Goal: Information Seeking & Learning: Compare options

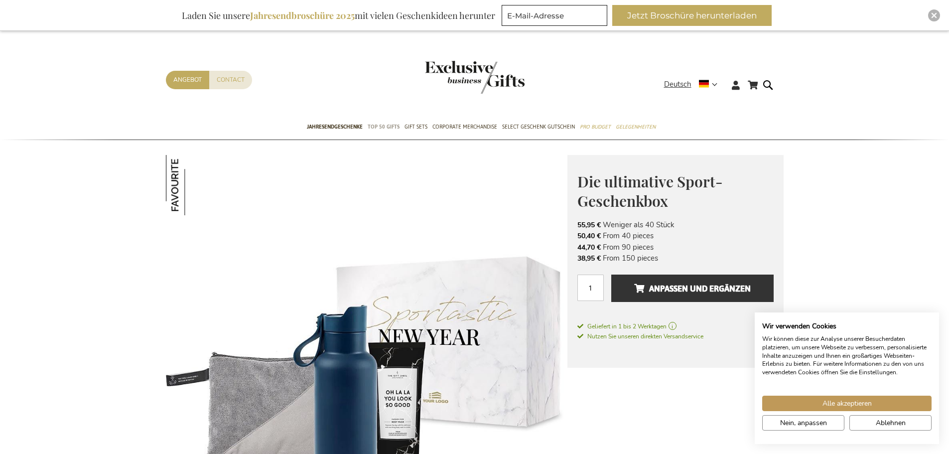
click at [383, 124] on span "TOP 50 Gifts" at bounding box center [384, 127] width 32 height 10
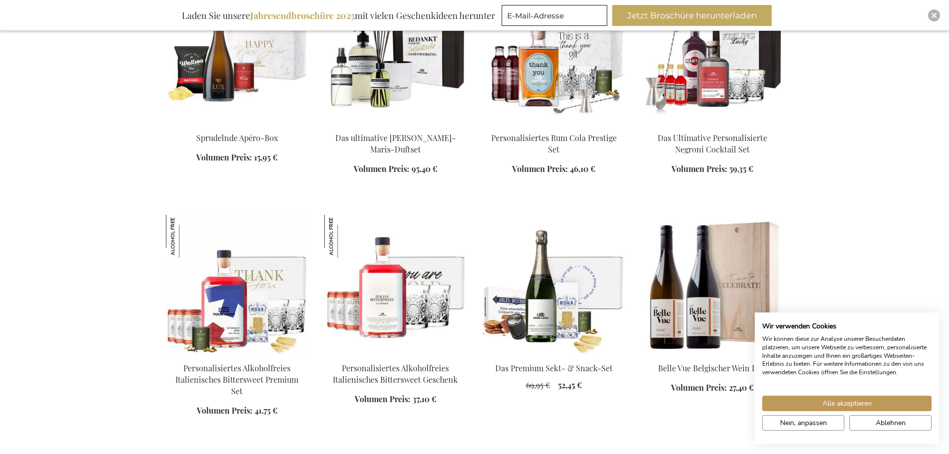
scroll to position [448, 0]
click at [881, 422] on span "Ablehnen" at bounding box center [891, 423] width 30 height 10
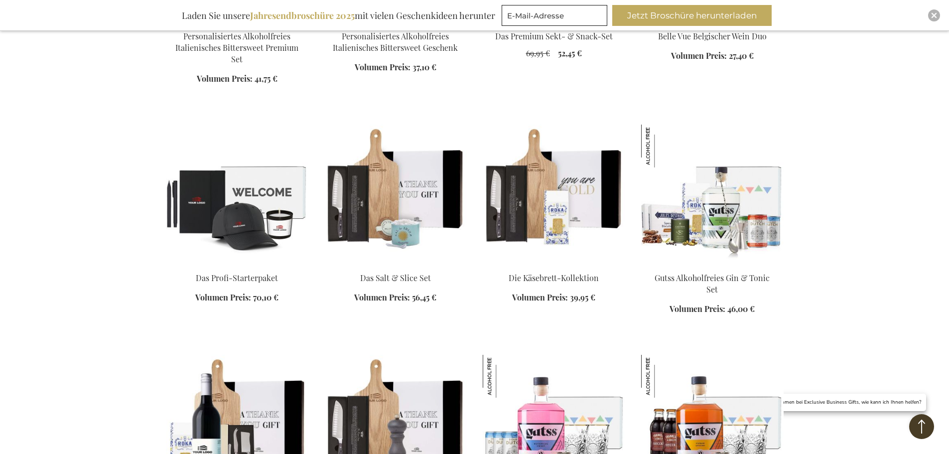
scroll to position [797, 0]
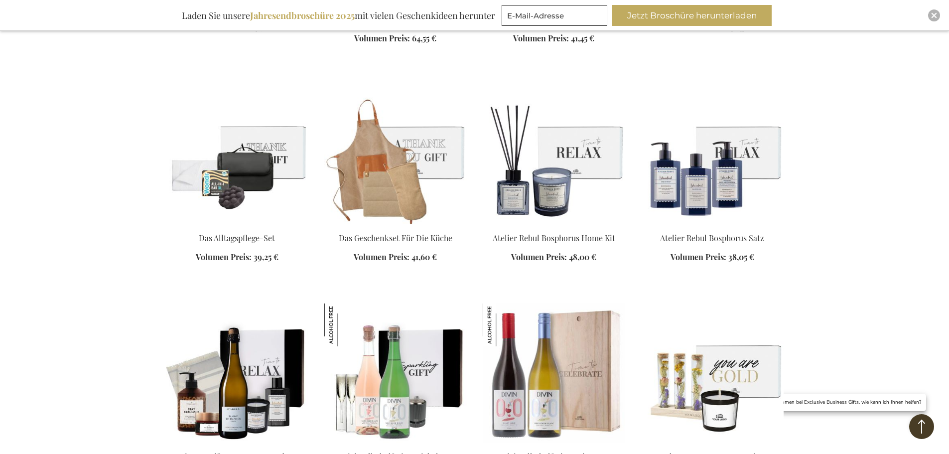
scroll to position [1445, 0]
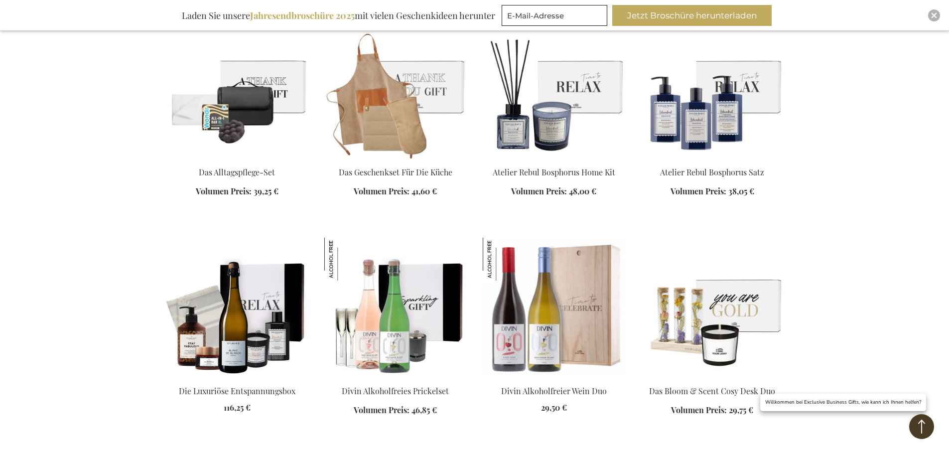
scroll to position [1345, 0]
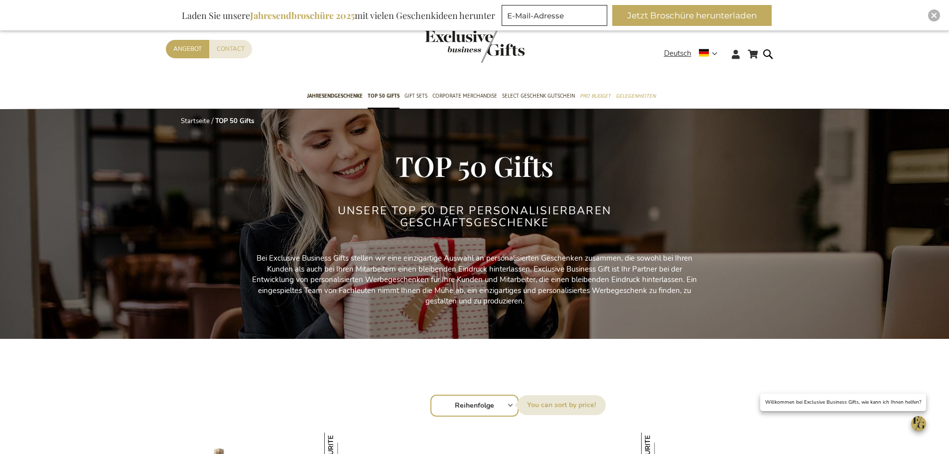
click at [492, 407] on select "Reihenfolge Best Sellers Am meisten angesehen Neu Biggest Saving Price: low to …" at bounding box center [475, 406] width 88 height 22
select select "price_desc"
click at [431, 395] on select "Reihenfolge Best Sellers Am meisten angesehen Neu Biggest Saving Price: low to …" at bounding box center [475, 406] width 88 height 22
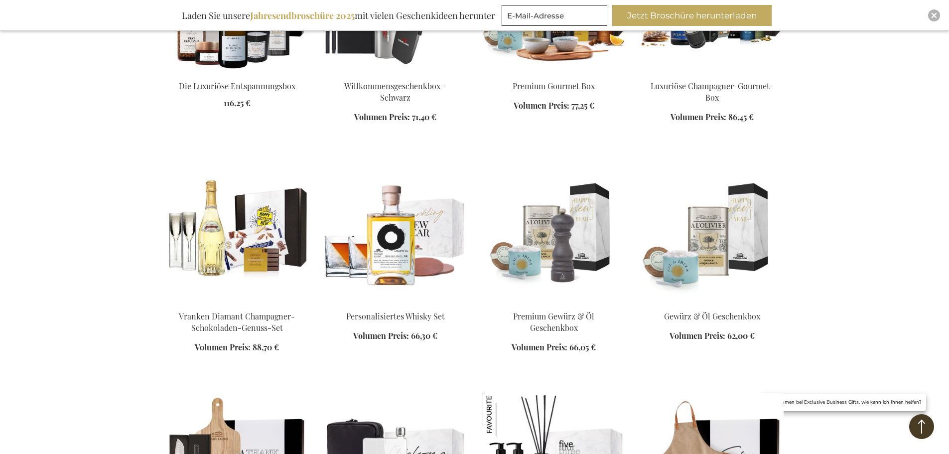
scroll to position [747, 0]
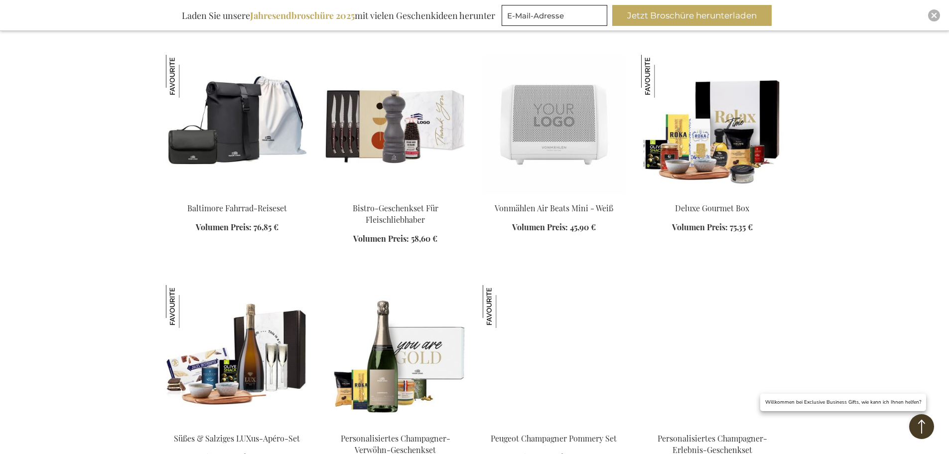
scroll to position [1345, 0]
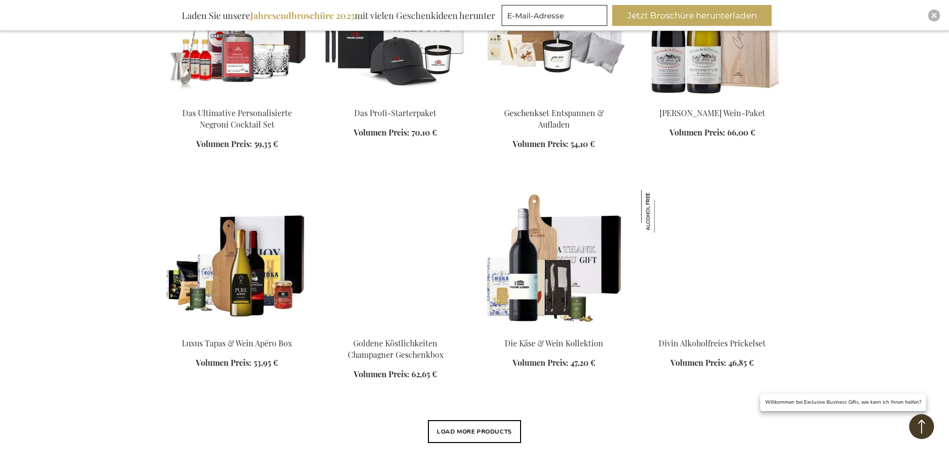
scroll to position [2143, 0]
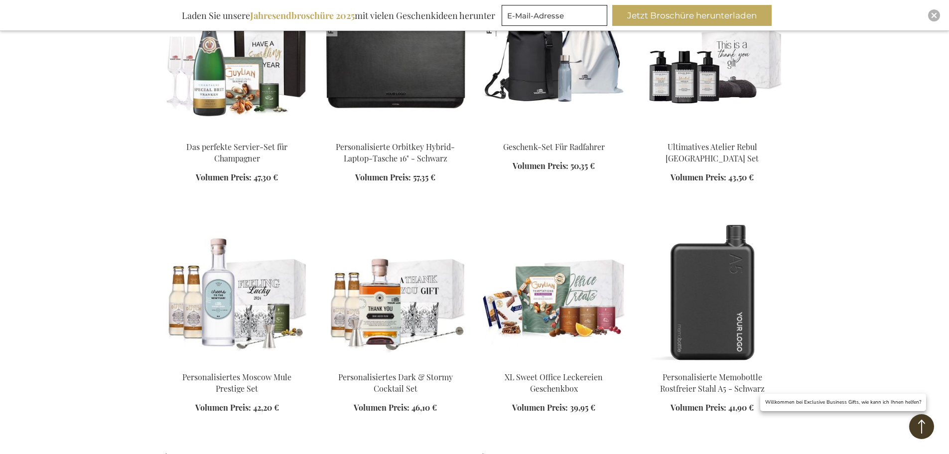
scroll to position [3040, 0]
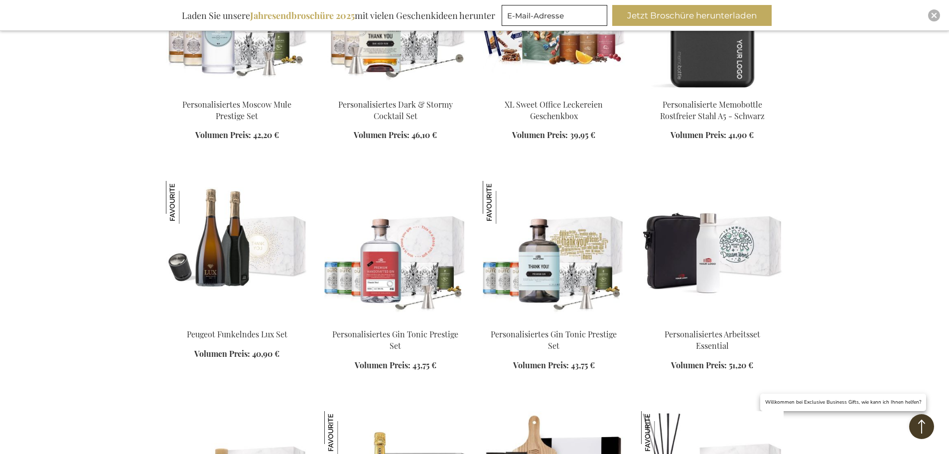
scroll to position [2990, 0]
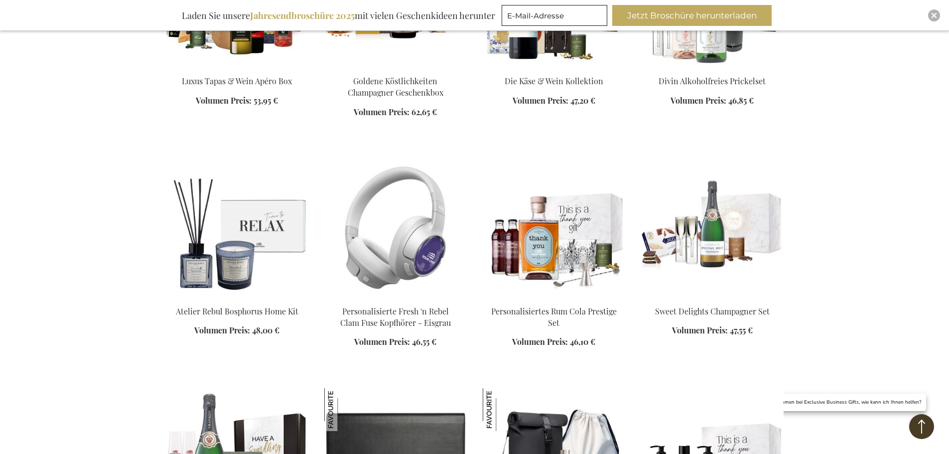
scroll to position [2342, 0]
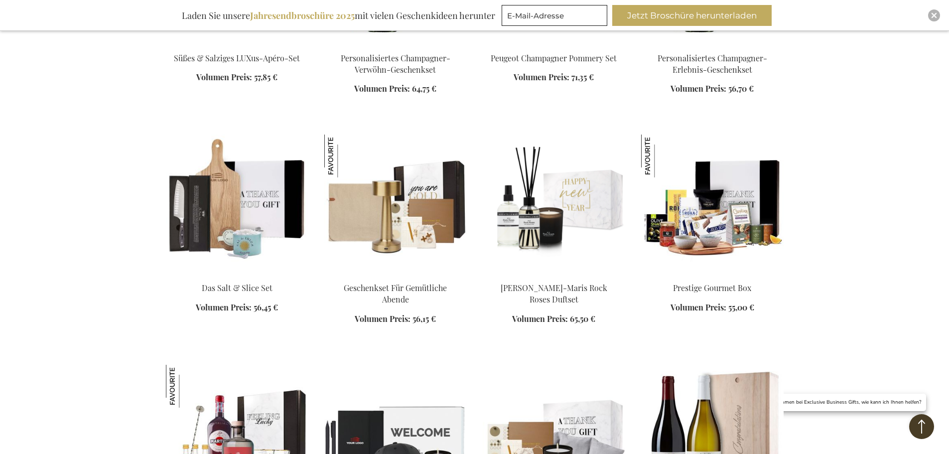
scroll to position [1644, 0]
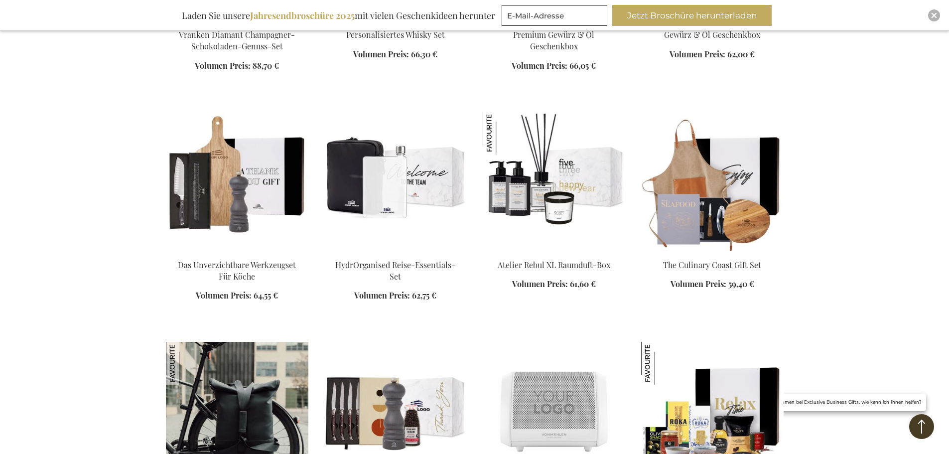
scroll to position [997, 0]
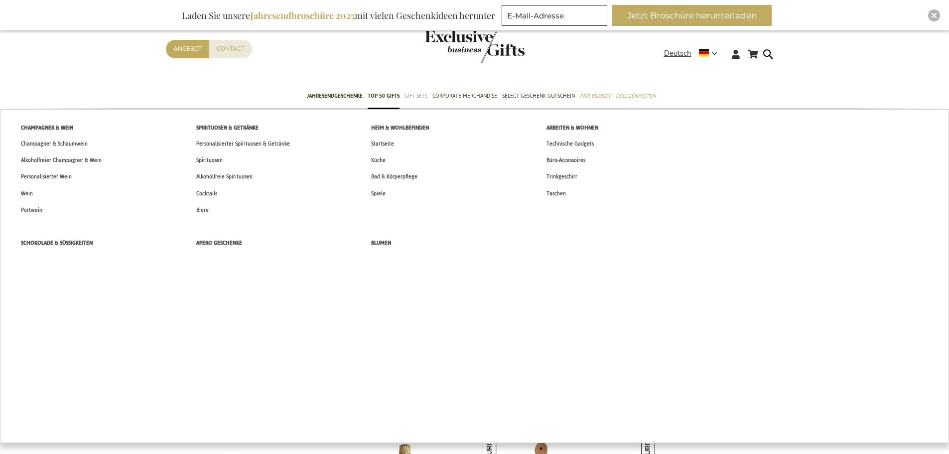
click at [418, 95] on span "Gift Sets" at bounding box center [416, 96] width 23 height 10
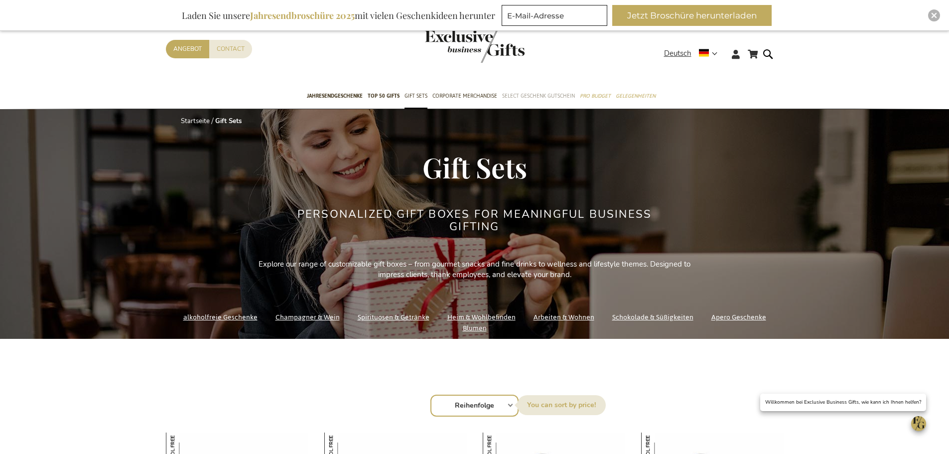
click at [528, 97] on span "Select Geschenk Gutschein" at bounding box center [538, 96] width 73 height 10
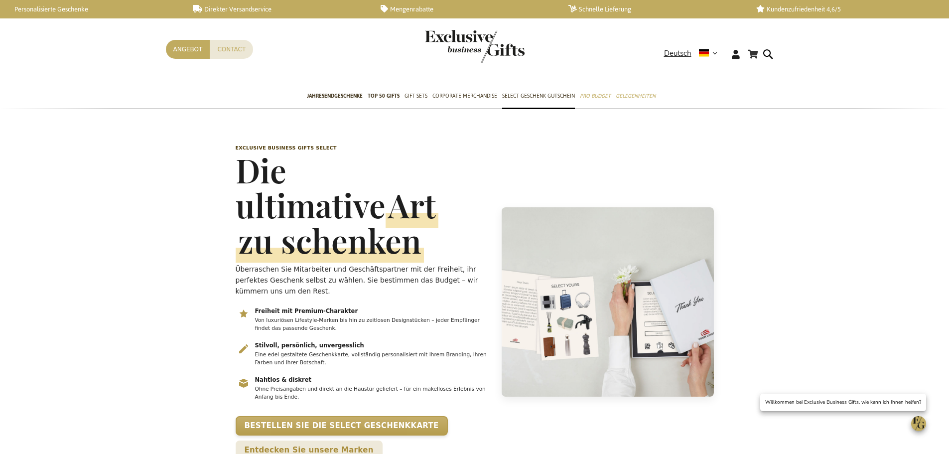
scroll to position [0, 4]
click at [380, 91] on span "TOP 50 Gifts" at bounding box center [384, 96] width 32 height 10
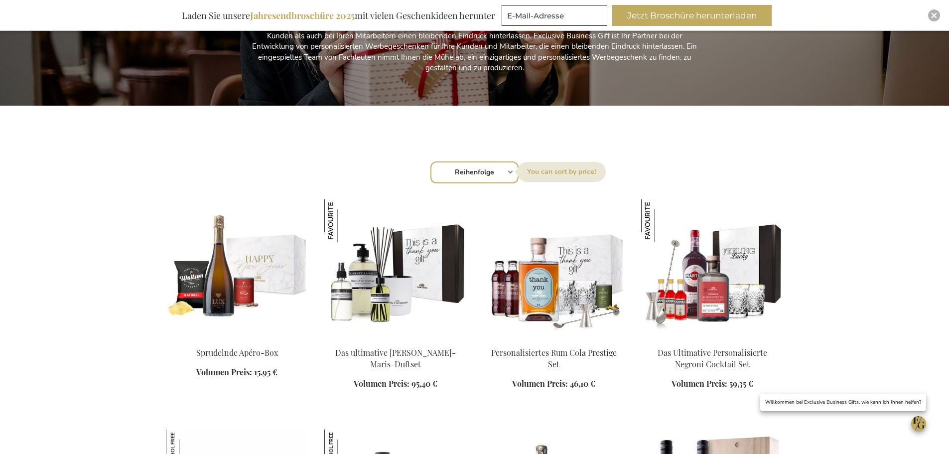
scroll to position [299, 0]
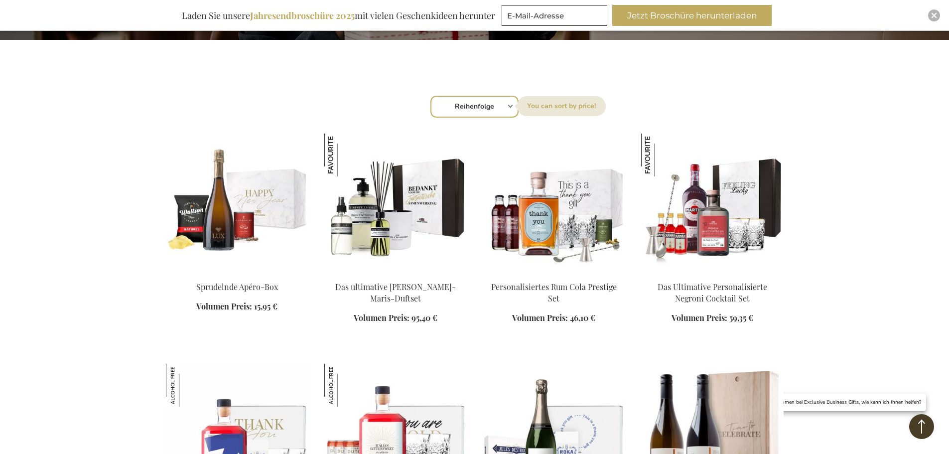
click at [510, 107] on div "Sortieren nach Reihenfolge Best Sellers Am meisten angesehen Neu Biggest Saving…" at bounding box center [474, 106] width 607 height 24
click at [470, 105] on select "Reihenfolge Best Sellers Am meisten angesehen Neu Biggest Saving Price: low to …" at bounding box center [475, 107] width 88 height 22
click at [383, 192] on img at bounding box center [395, 204] width 143 height 140
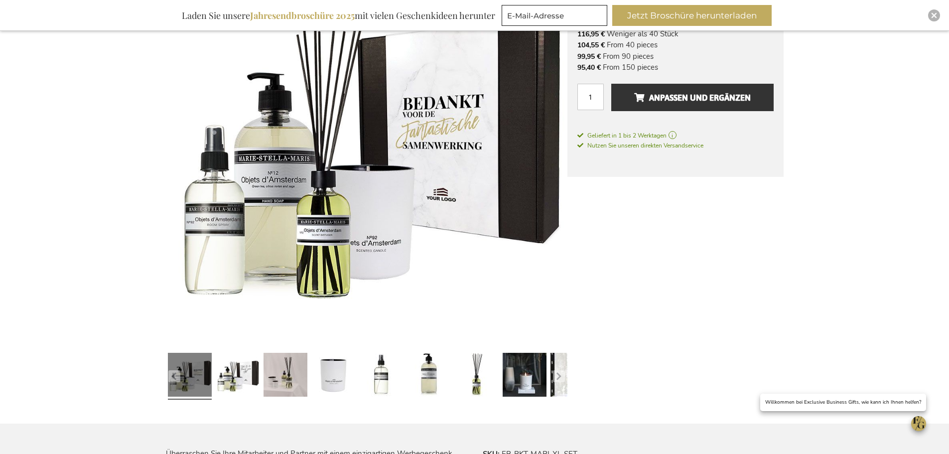
scroll to position [100, 0]
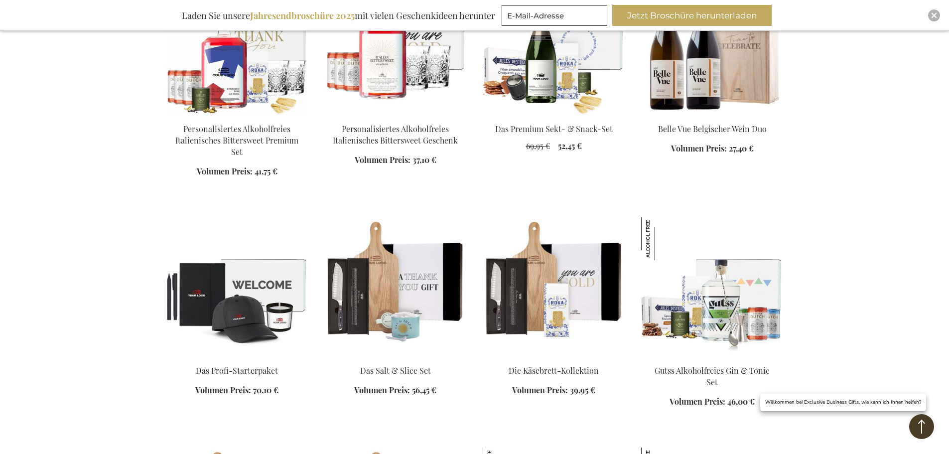
scroll to position [781, 0]
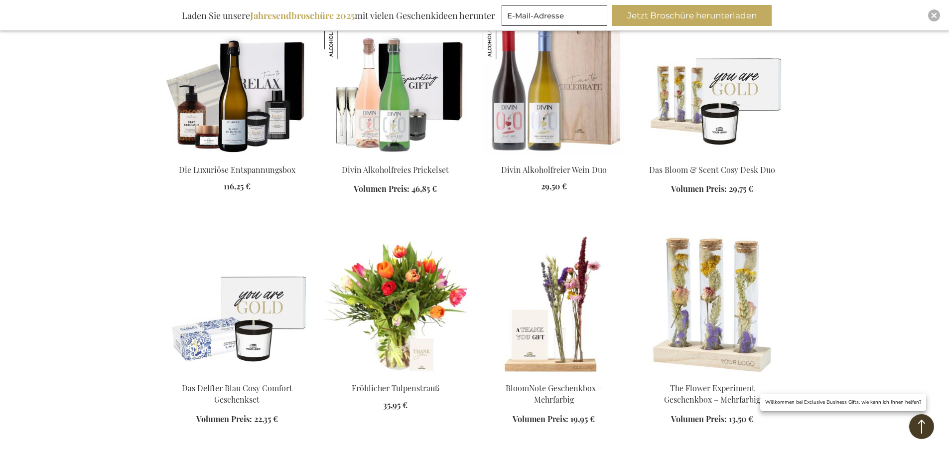
scroll to position [1728, 0]
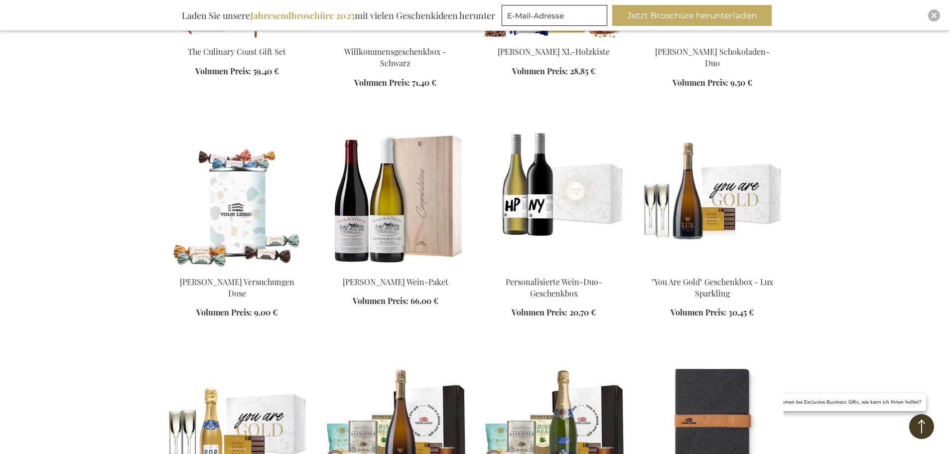
scroll to position [2525, 0]
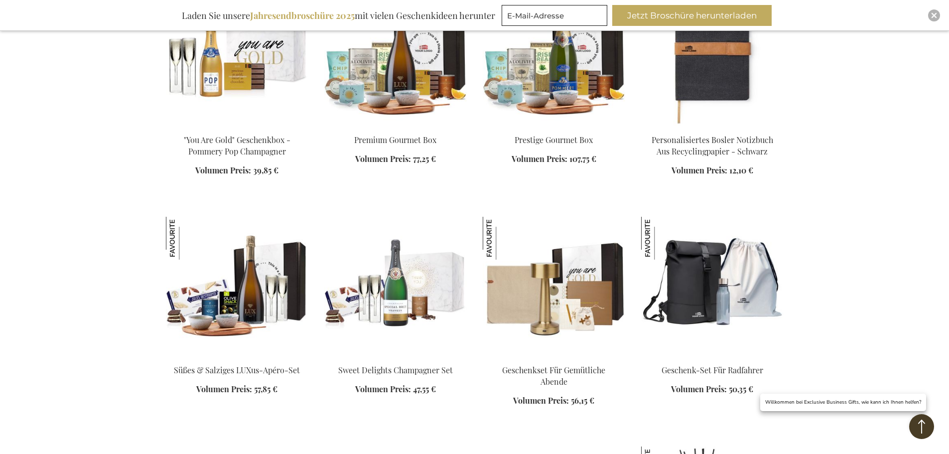
scroll to position [2874, 0]
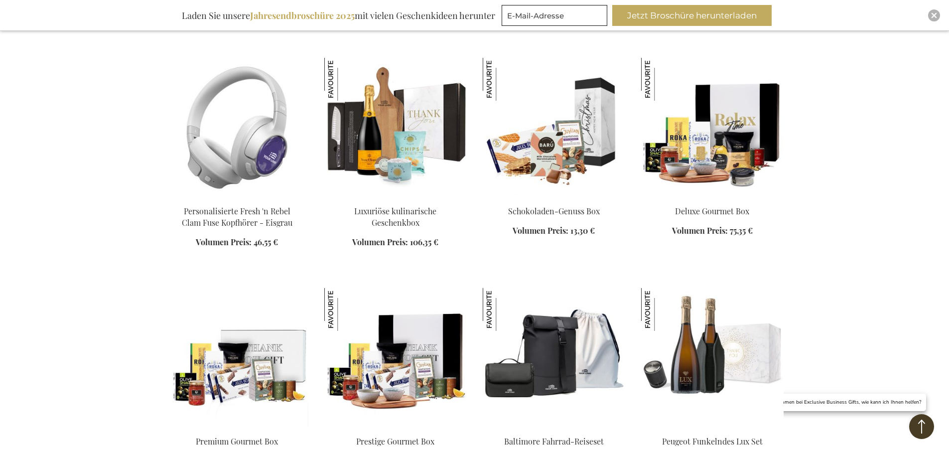
scroll to position [3572, 0]
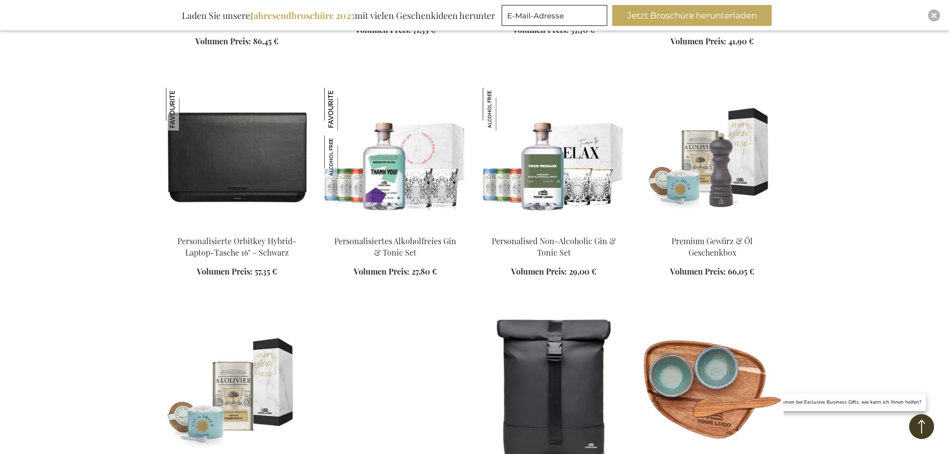
scroll to position [4020, 0]
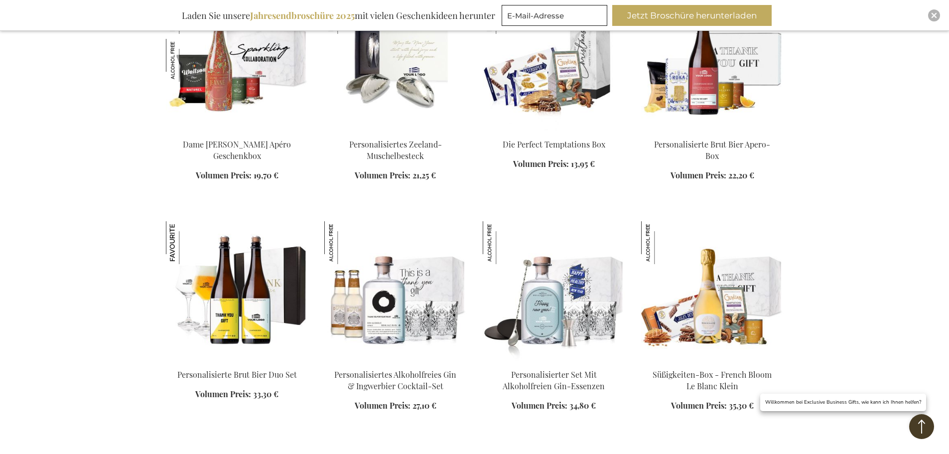
scroll to position [5017, 0]
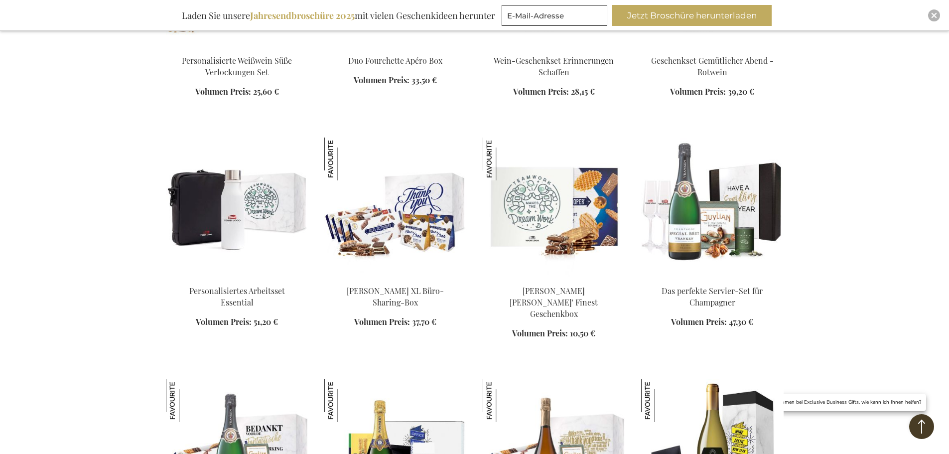
scroll to position [6163, 0]
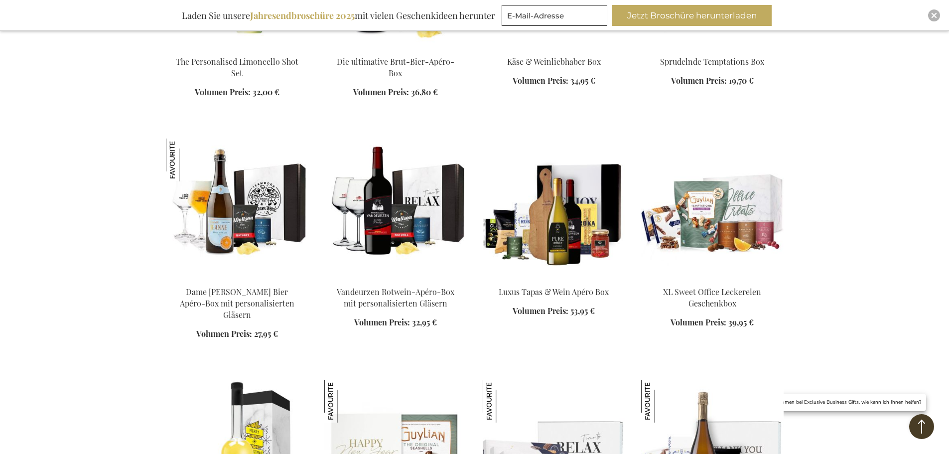
scroll to position [6960, 0]
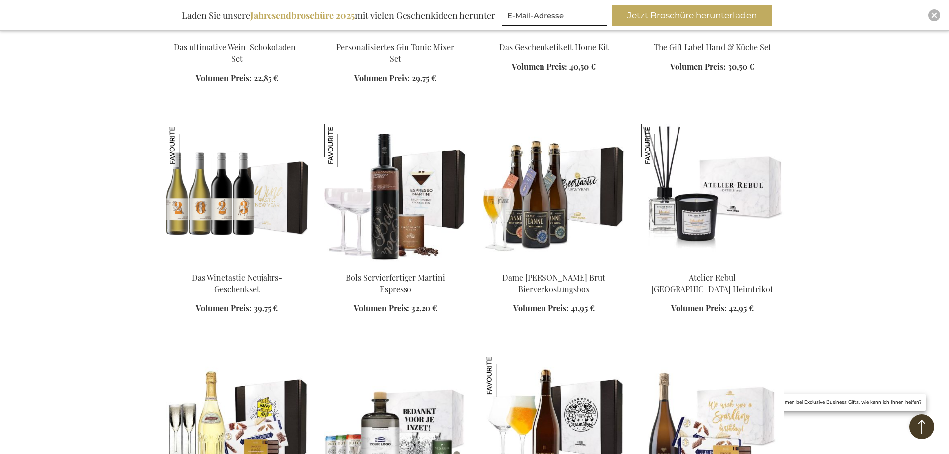
scroll to position [7808, 0]
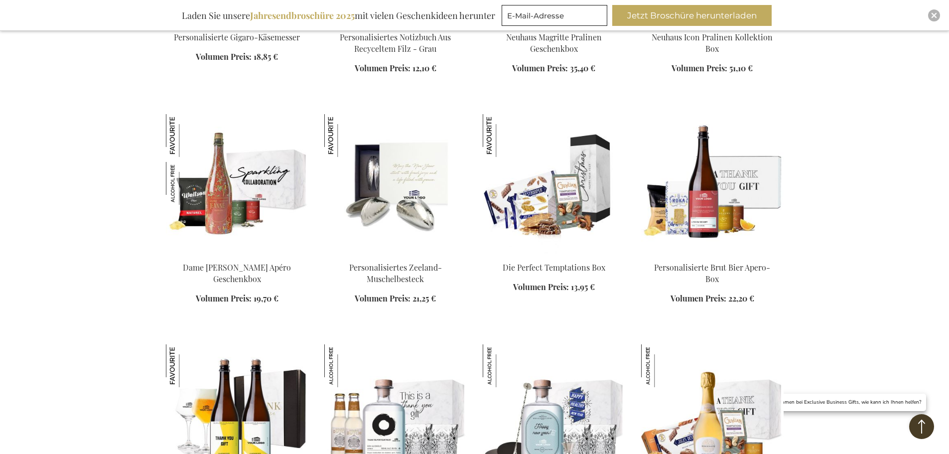
scroll to position [5017, 0]
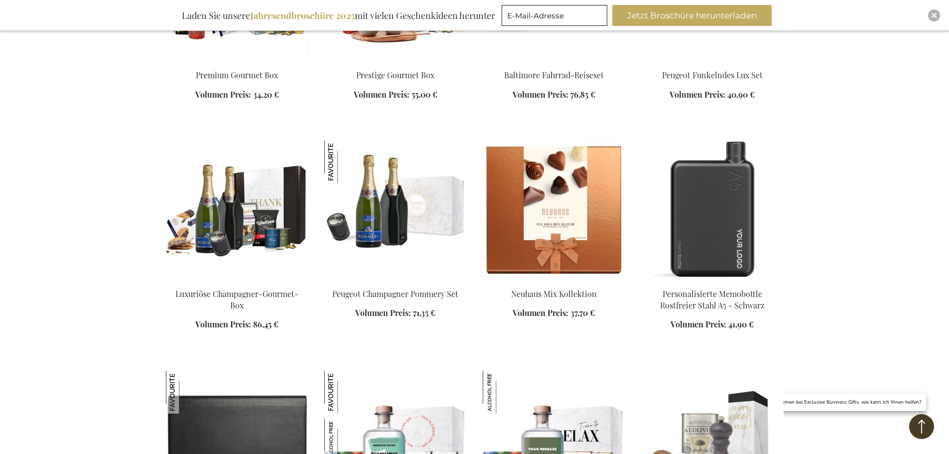
scroll to position [3672, 0]
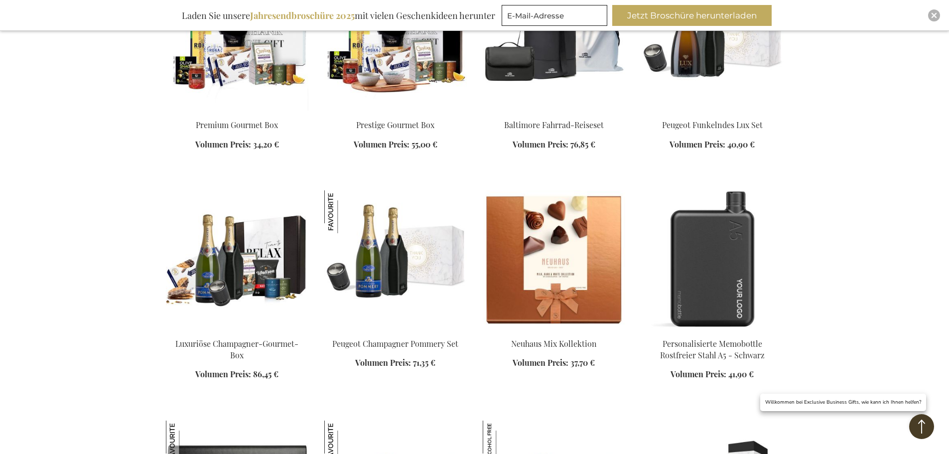
click at [233, 230] on img at bounding box center [237, 260] width 143 height 140
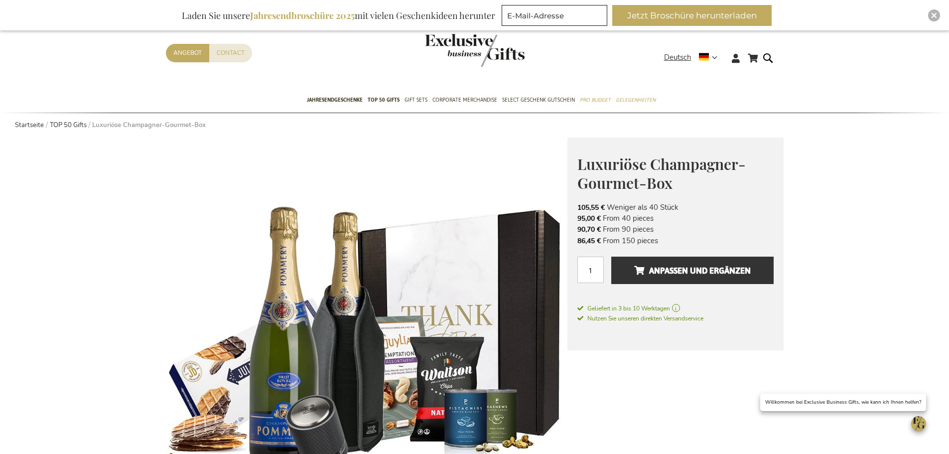
scroll to position [50, 0]
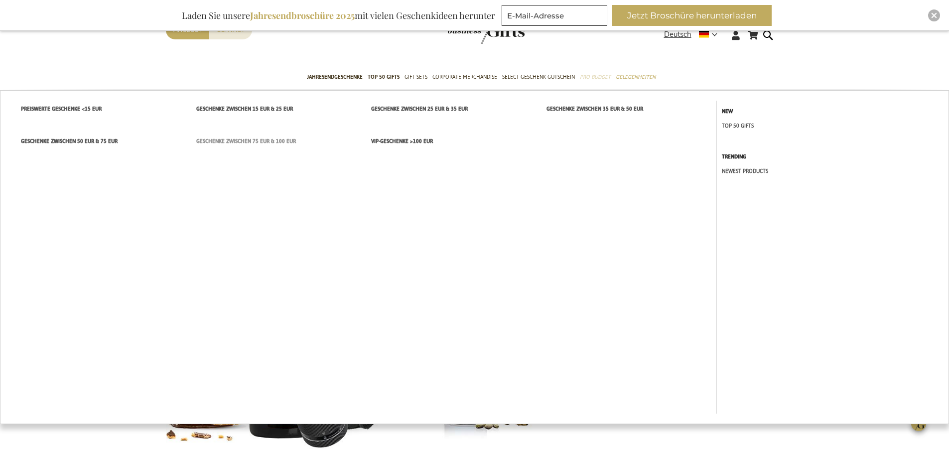
click at [220, 139] on span "Geschenke zwischen 75 EUR & 100 EUR" at bounding box center [246, 141] width 100 height 10
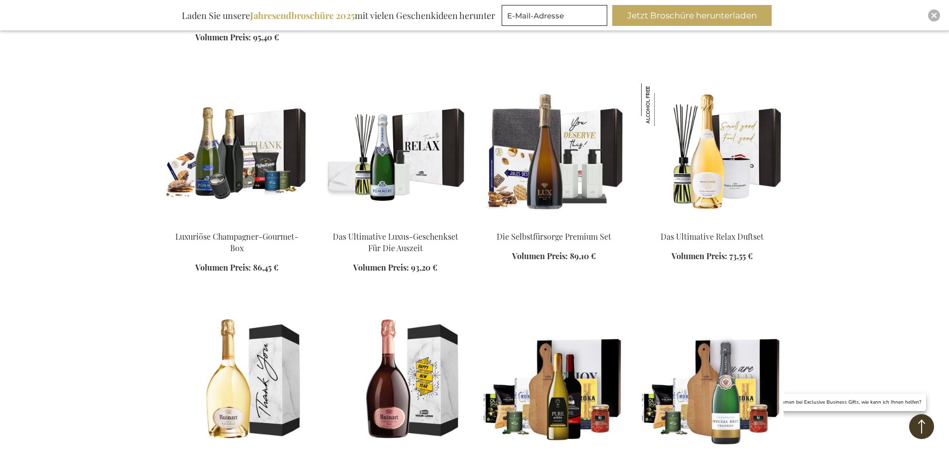
scroll to position [548, 0]
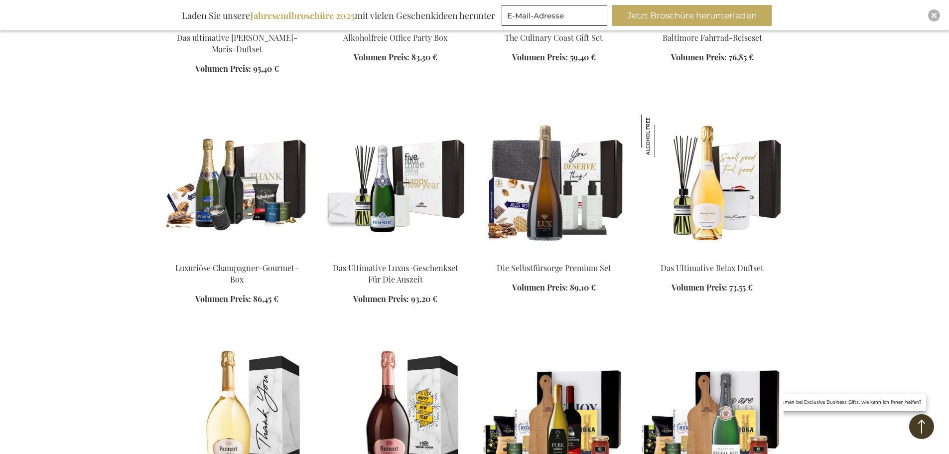
click at [404, 181] on img at bounding box center [395, 185] width 143 height 140
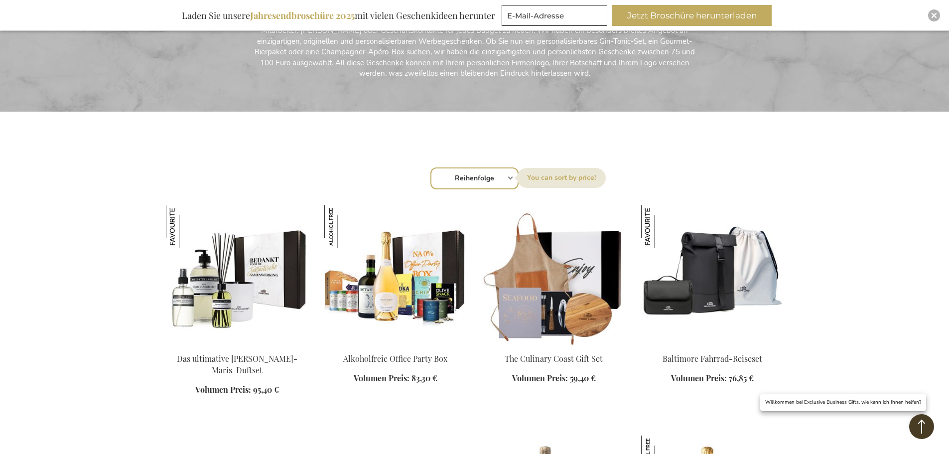
scroll to position [65, 0]
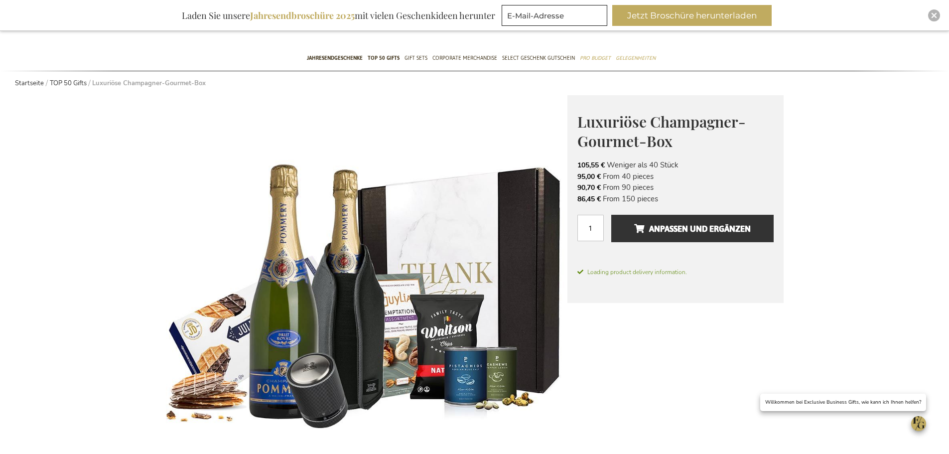
scroll to position [50, 0]
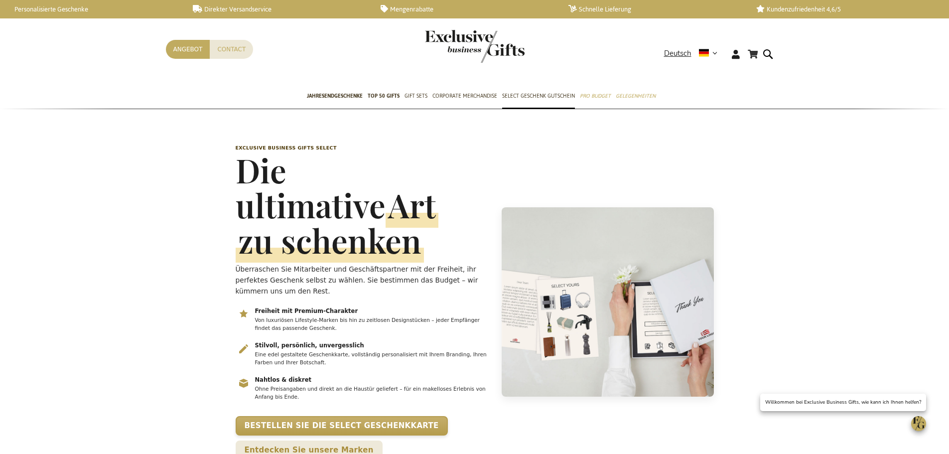
scroll to position [0, 4]
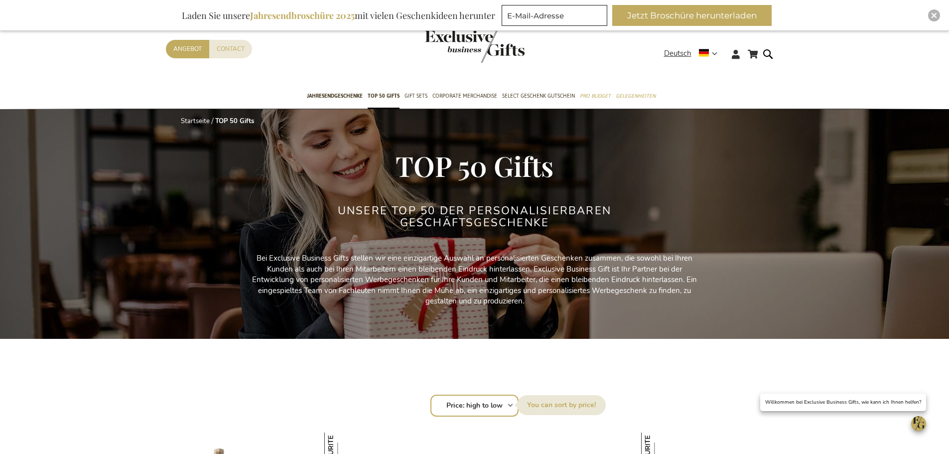
select select "price_desc"
